Goal: Find specific page/section: Find specific page/section

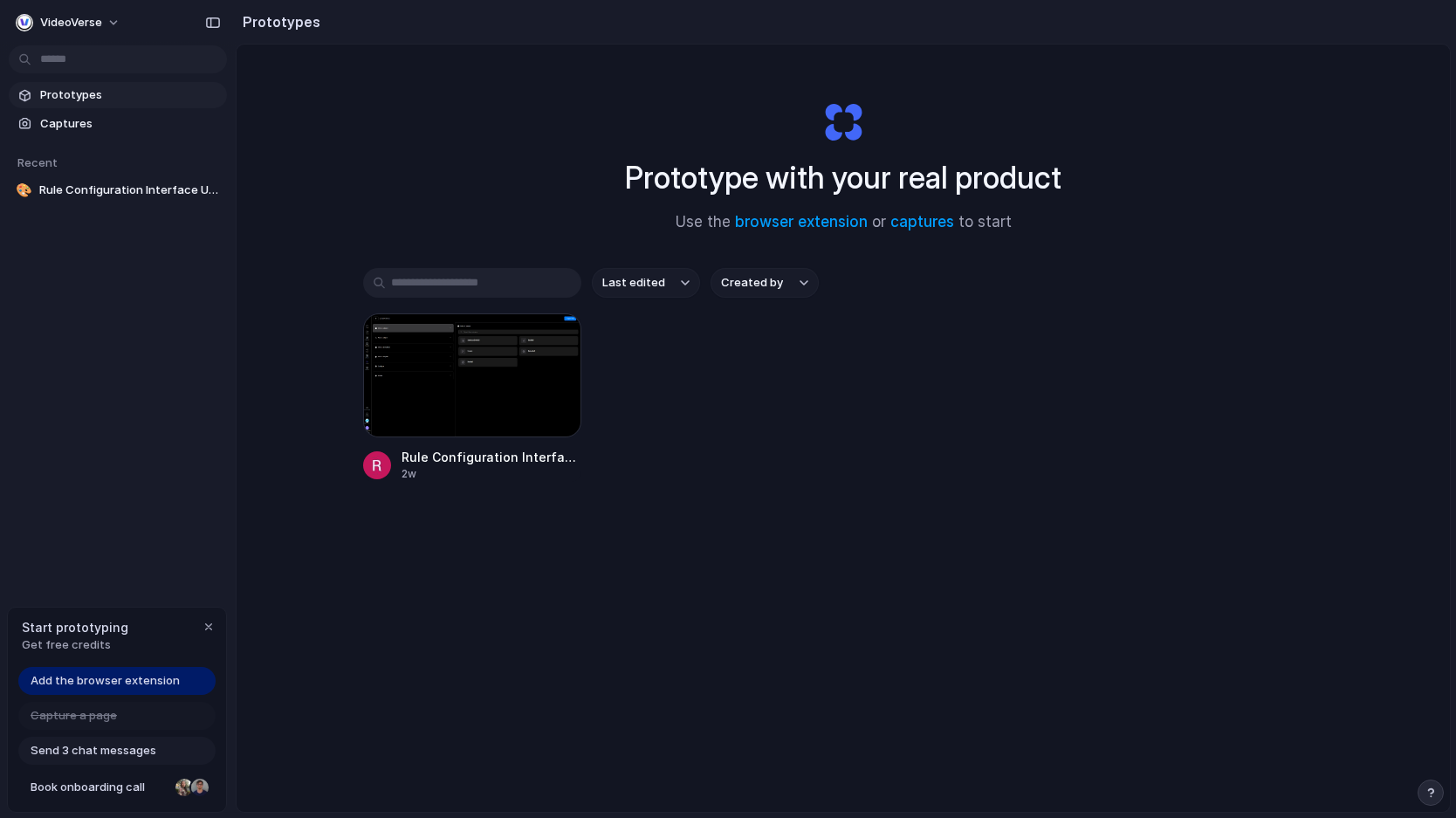
click at [807, 471] on div "Rule Configuration Interface Update 2w" at bounding box center [843, 398] width 960 height 168
click at [134, 126] on span "Captures" at bounding box center [130, 124] width 180 height 17
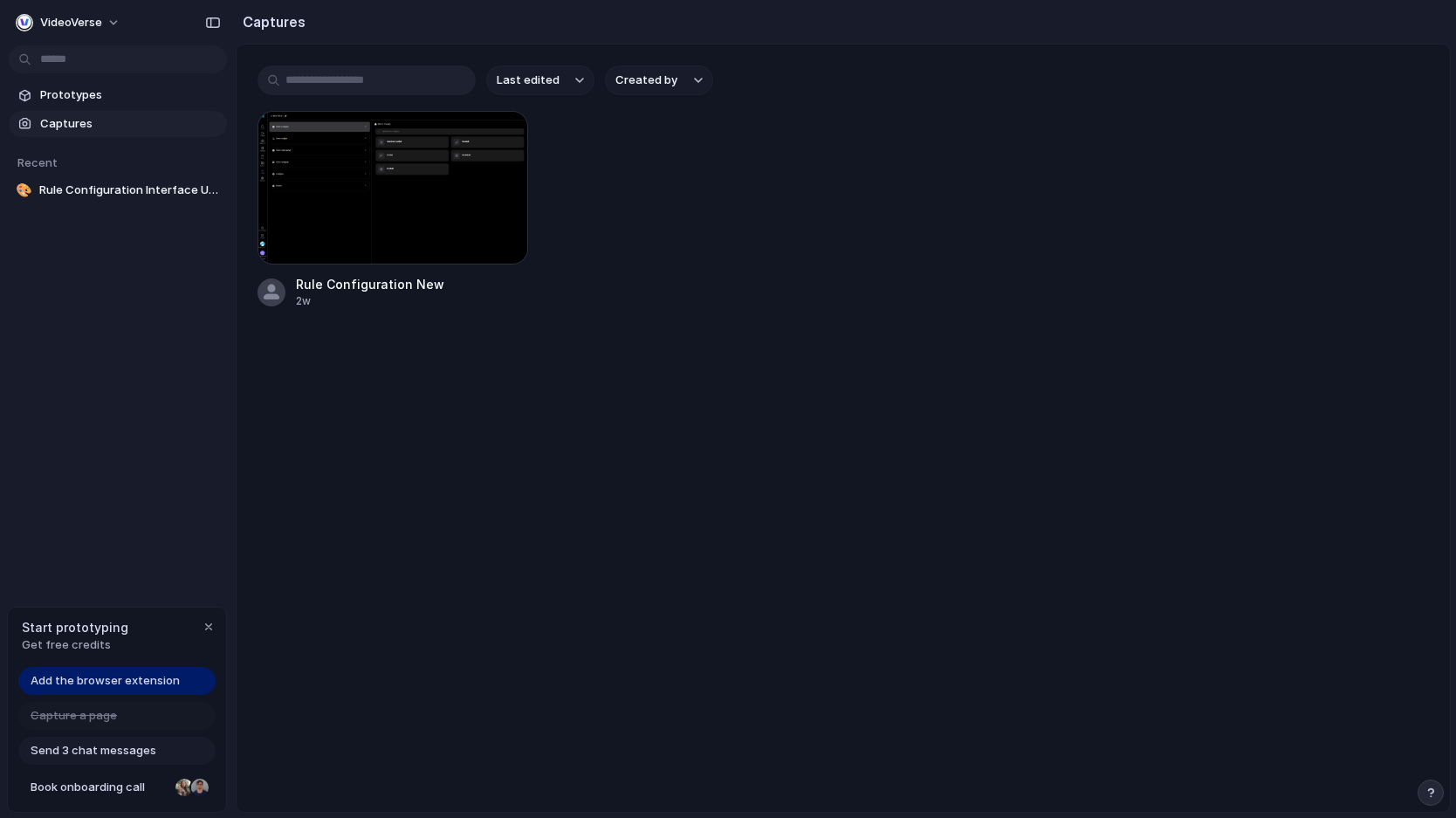
click at [343, 92] on input "text" at bounding box center [367, 81] width 219 height 29
click at [163, 683] on span "Add the browser extension" at bounding box center [104, 681] width 149 height 17
click at [144, 565] on div "VideoVerse Prototypes Captures Recent 🎨 Rule Configuration Interface Update Sta…" at bounding box center [118, 409] width 236 height 818
click at [80, 685] on span "Add the browser extension" at bounding box center [104, 681] width 149 height 17
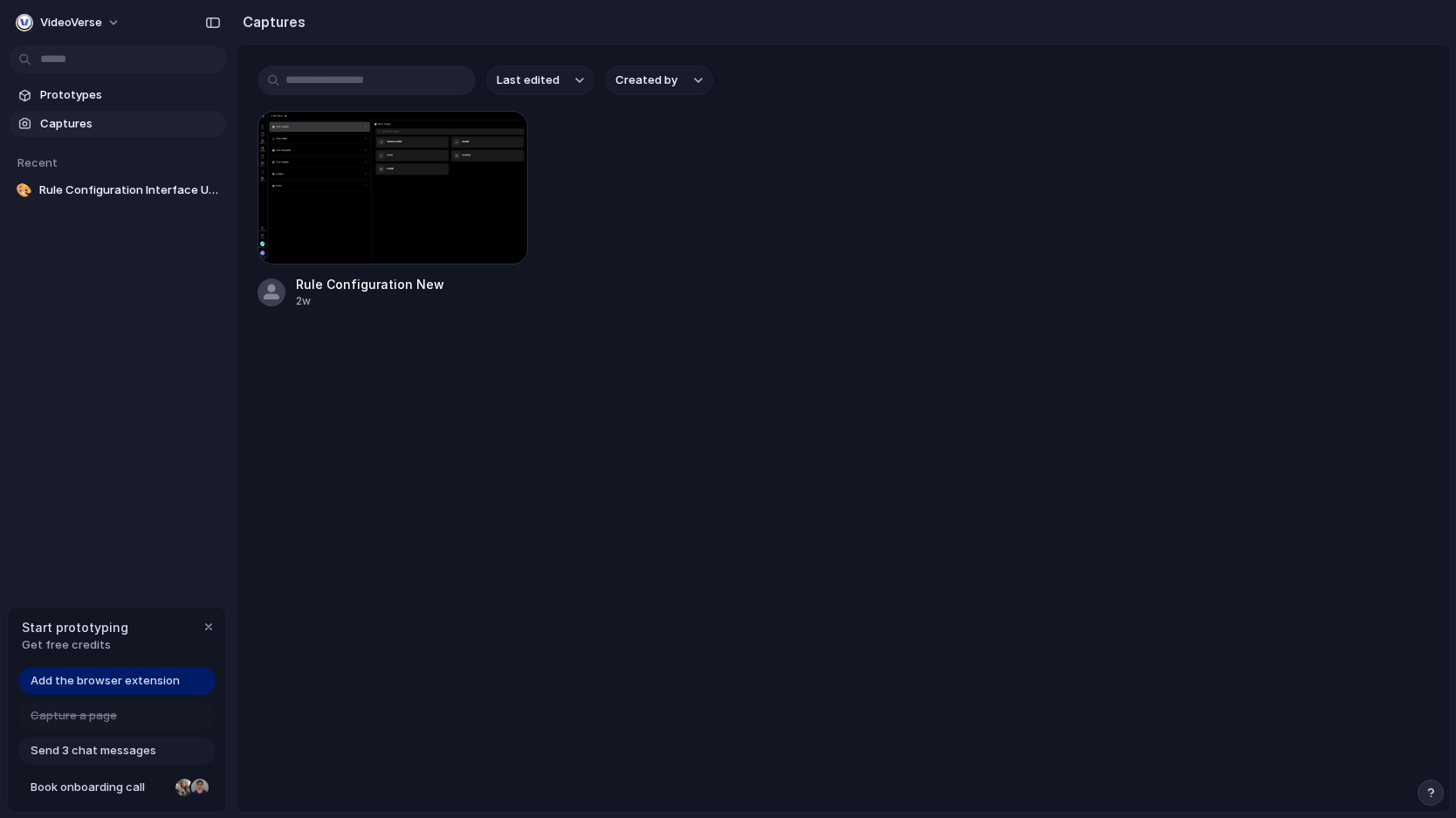
click at [80, 685] on span "Add the browser extension" at bounding box center [104, 681] width 149 height 17
click at [82, 684] on span "Add the browser extension" at bounding box center [104, 681] width 149 height 17
click at [111, 95] on span "Prototypes" at bounding box center [130, 94] width 180 height 17
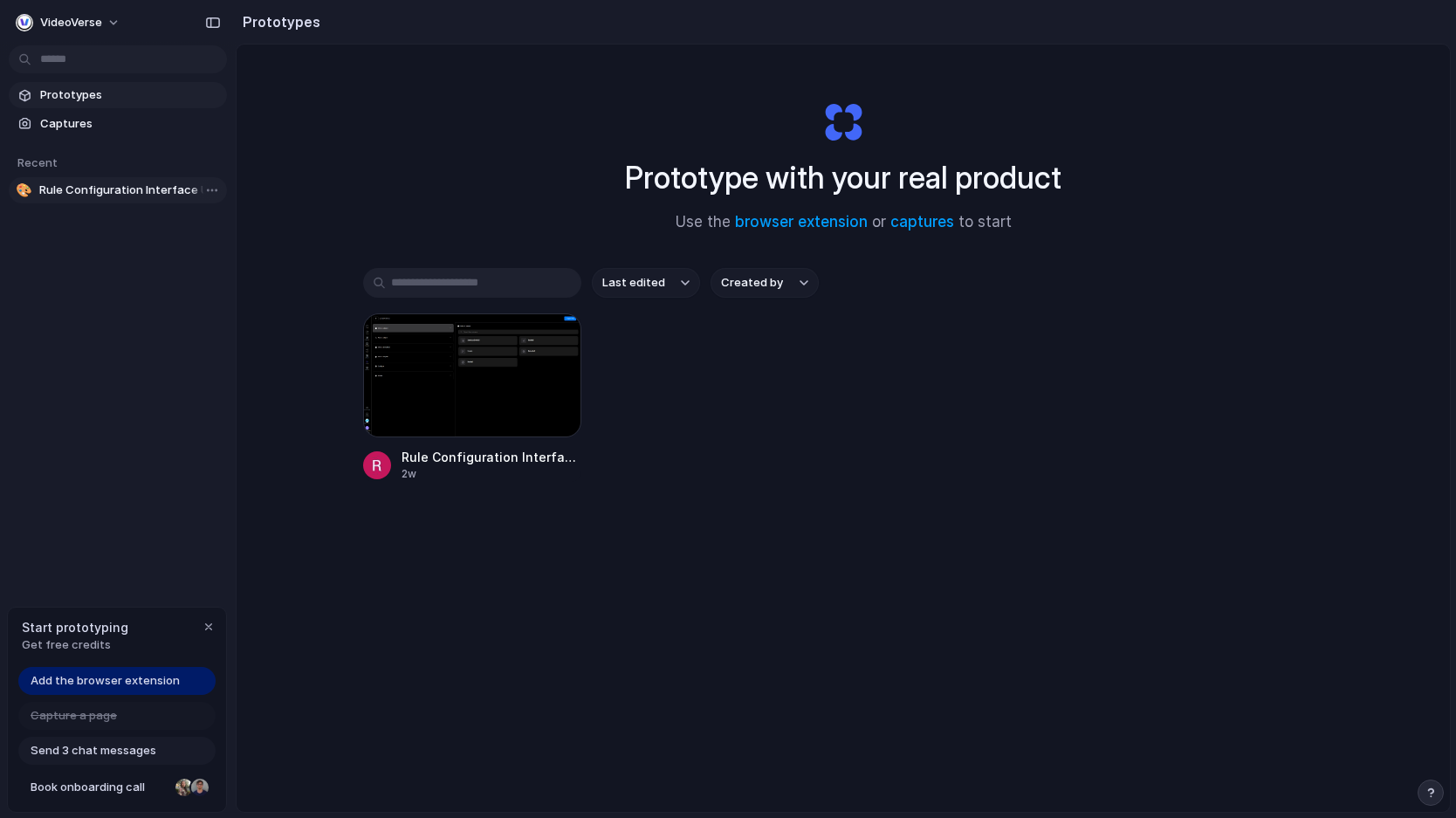
click at [162, 187] on span "Rule Configuration Interface Update" at bounding box center [130, 190] width 181 height 17
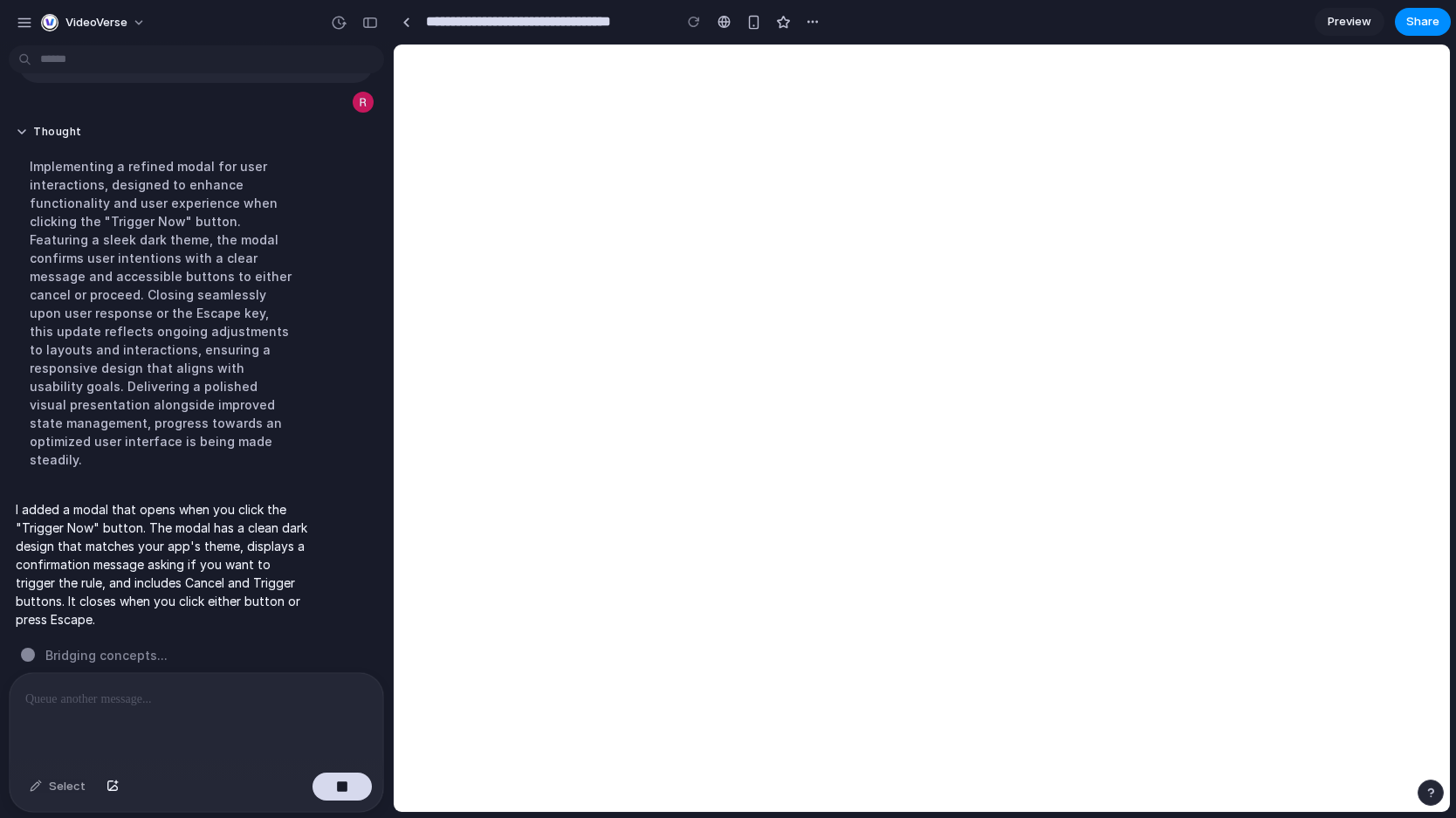
scroll to position [427, 0]
